Goal: Navigation & Orientation: Find specific page/section

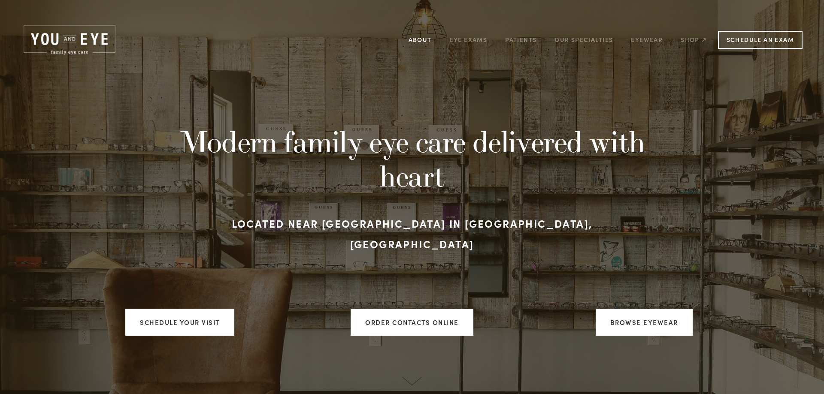
click at [419, 45] on link "About" at bounding box center [419, 39] width 23 height 13
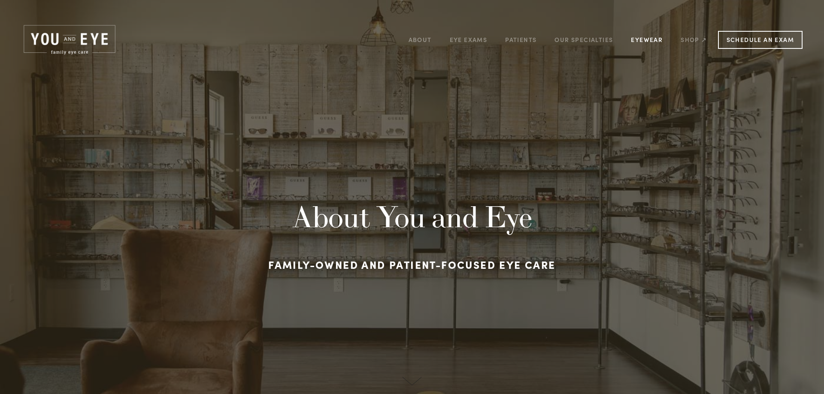
click at [636, 39] on link "Eyewear" at bounding box center [647, 39] width 32 height 13
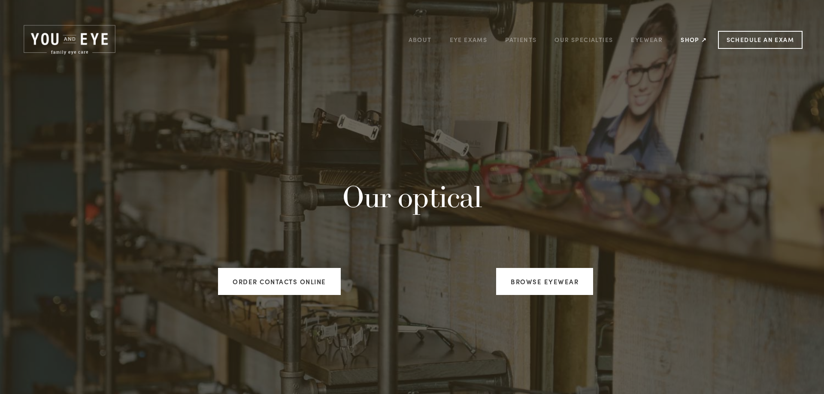
click at [691, 39] on link "Shop ↗" at bounding box center [693, 39] width 26 height 13
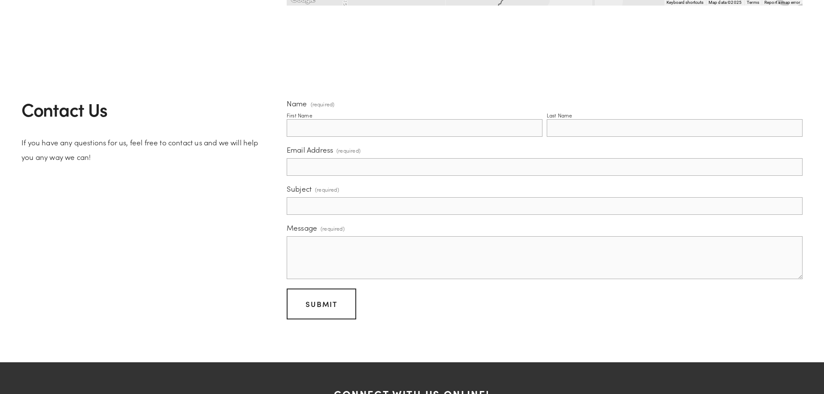
scroll to position [1859, 0]
